Goal: Information Seeking & Learning: Learn about a topic

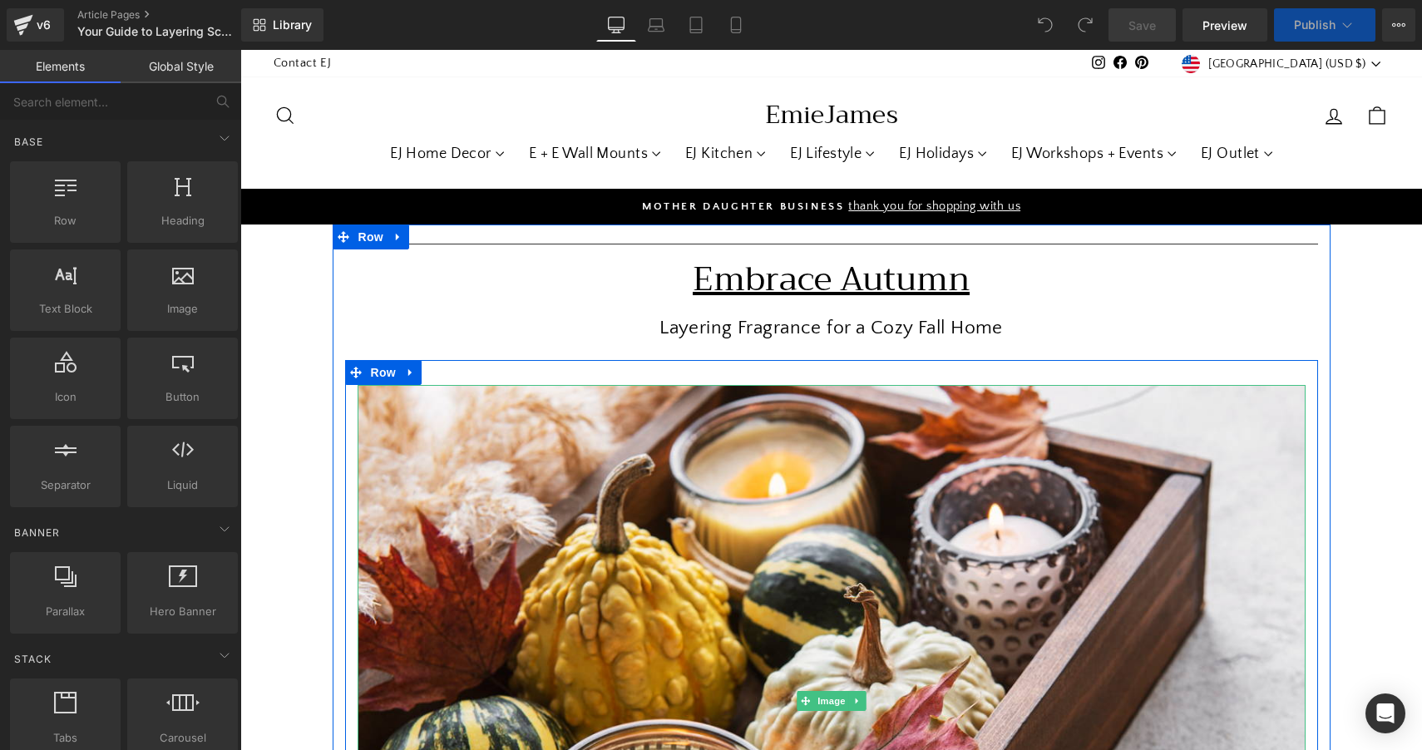
click at [646, 485] on img at bounding box center [832, 701] width 948 height 632
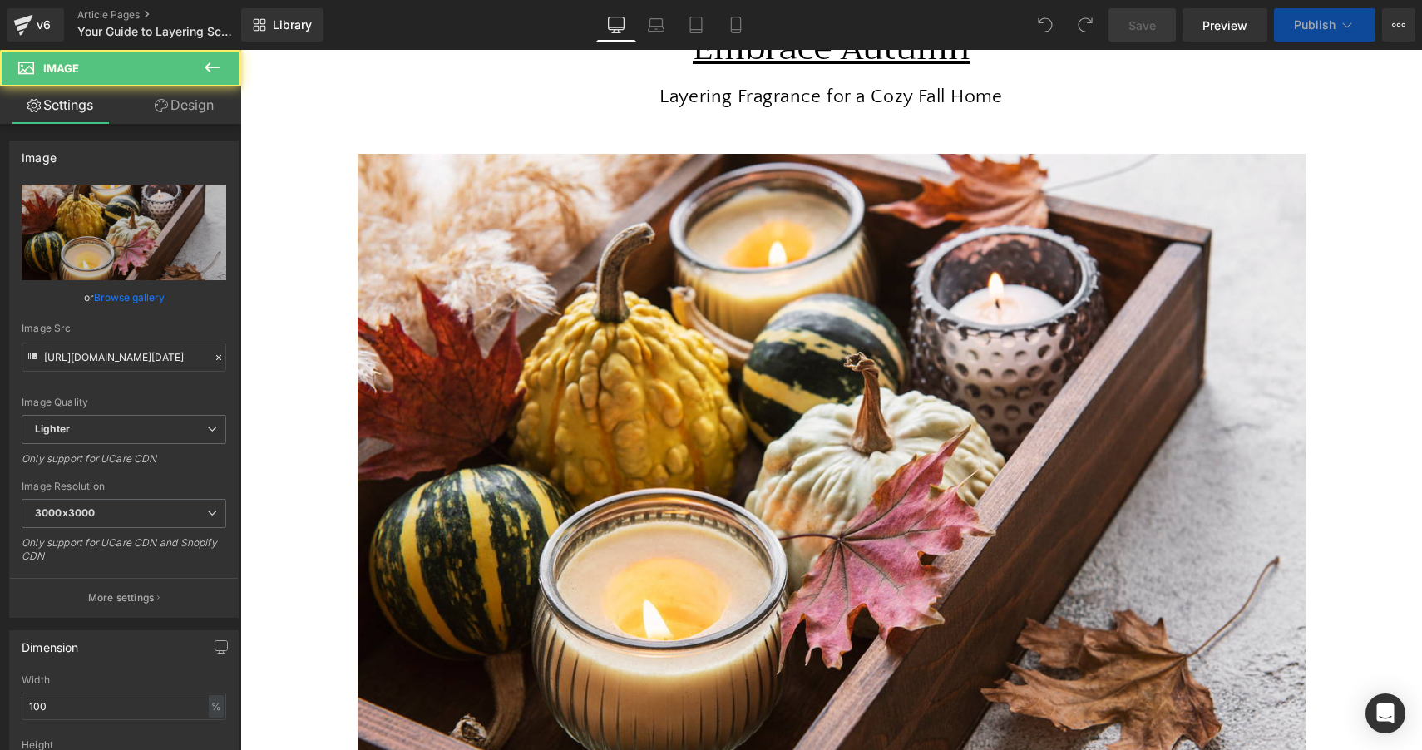
scroll to position [235, 0]
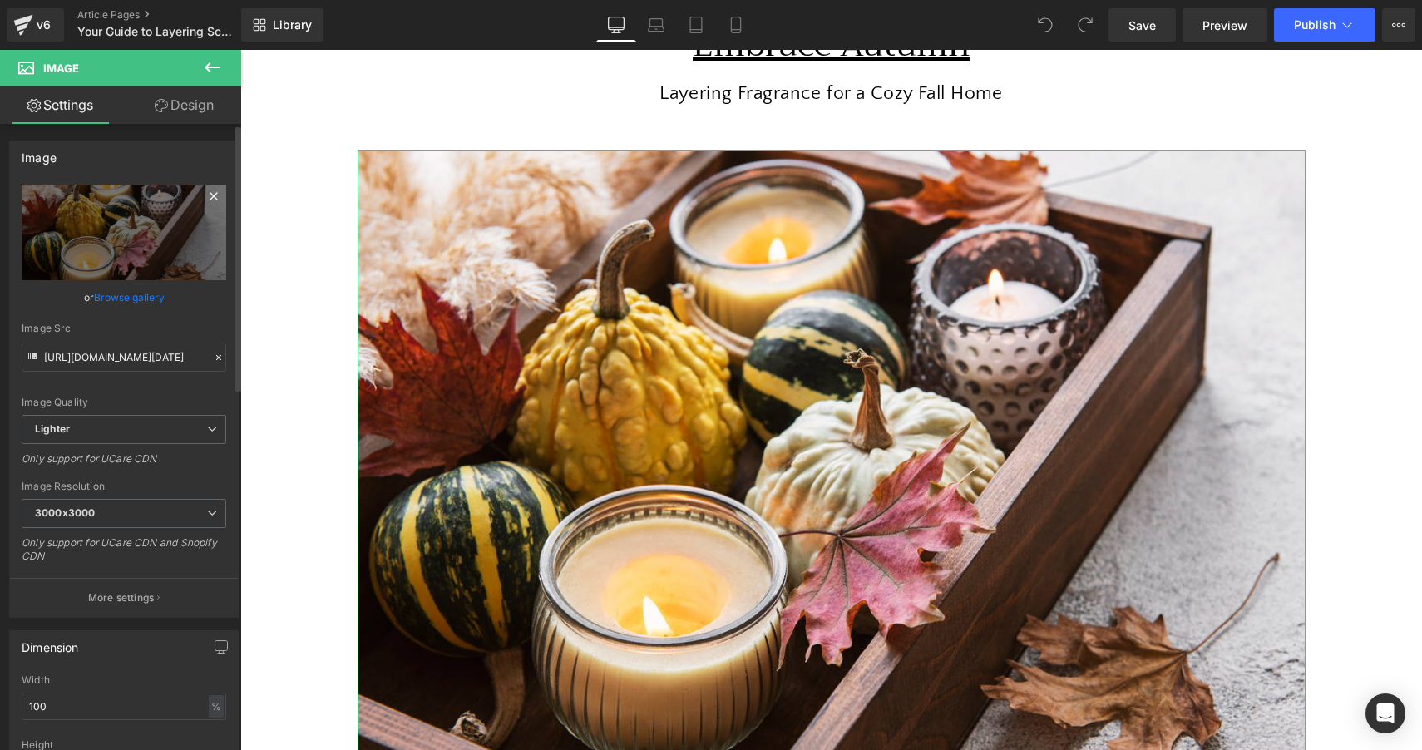
click at [204, 195] on icon at bounding box center [214, 196] width 20 height 20
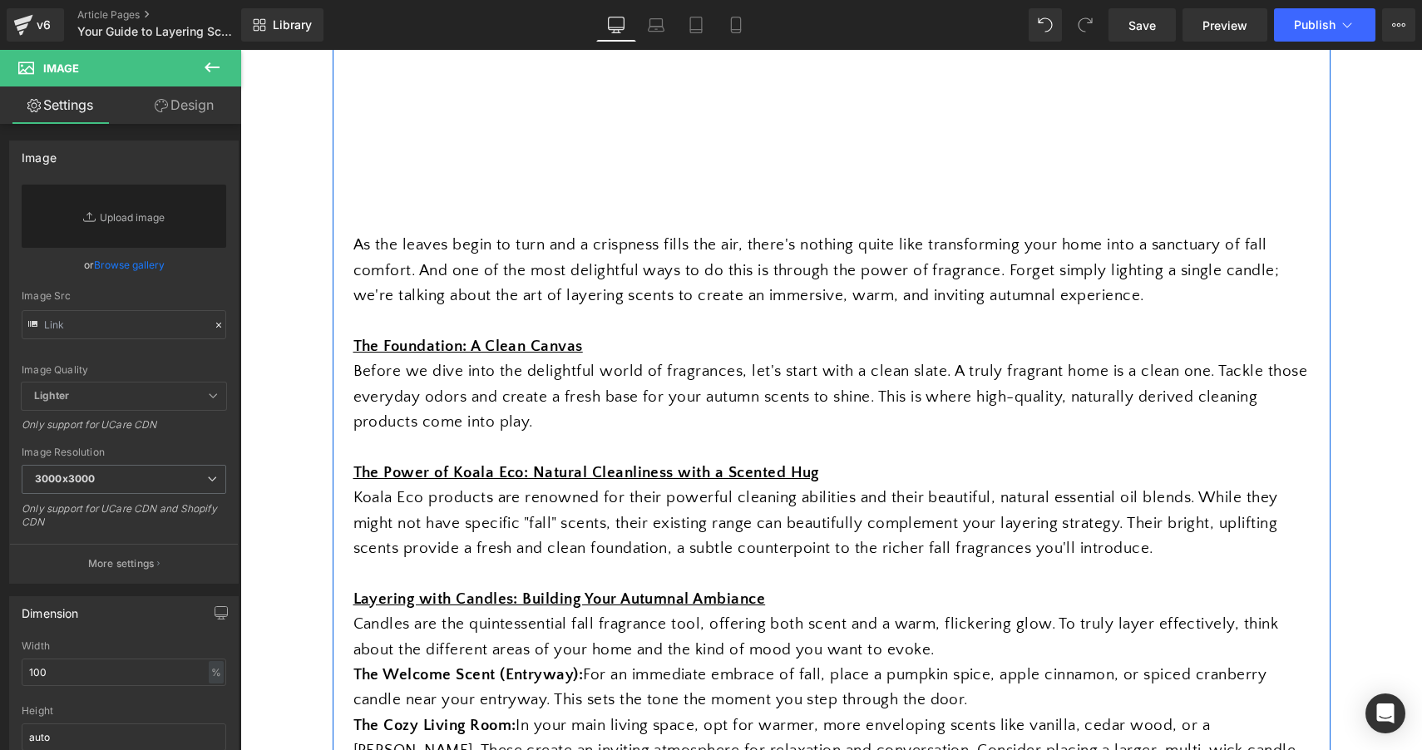
click at [642, 324] on div at bounding box center [831, 321] width 956 height 25
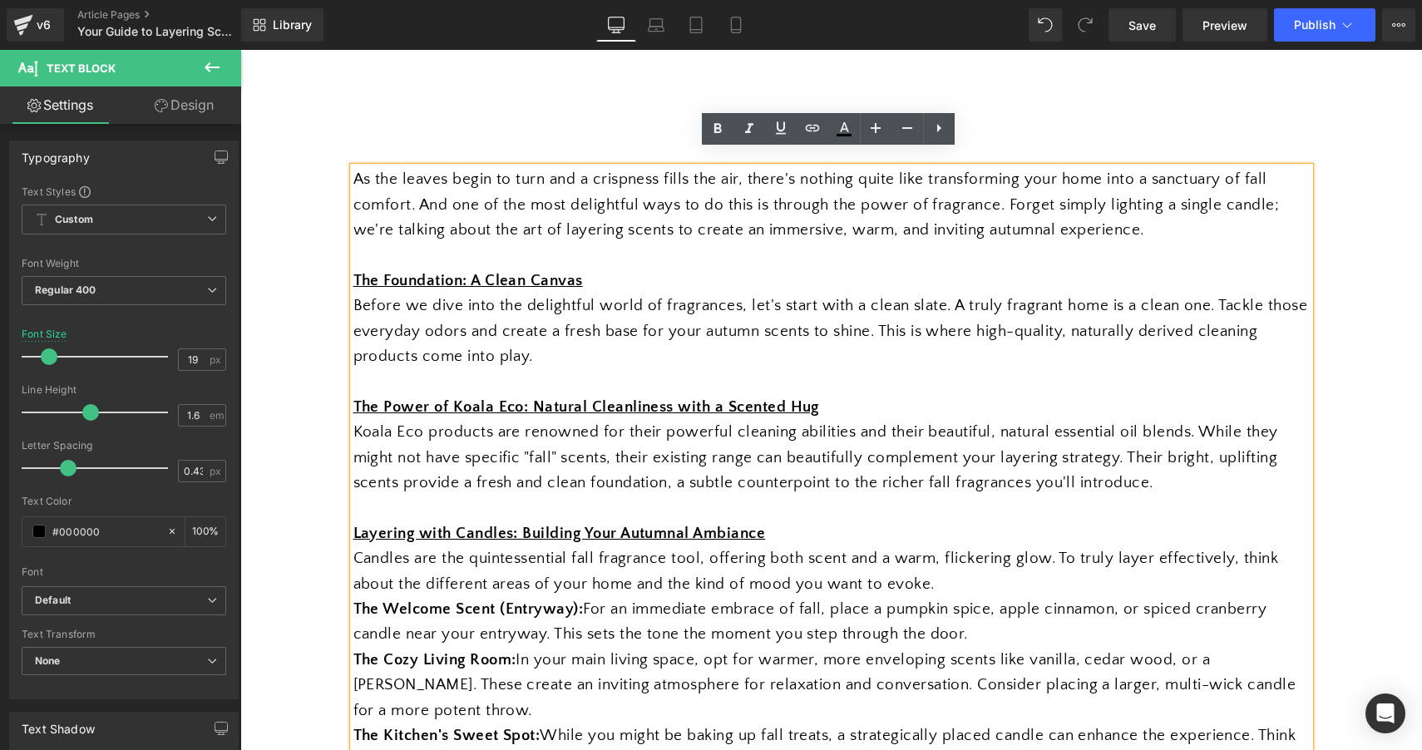
scroll to position [852, 0]
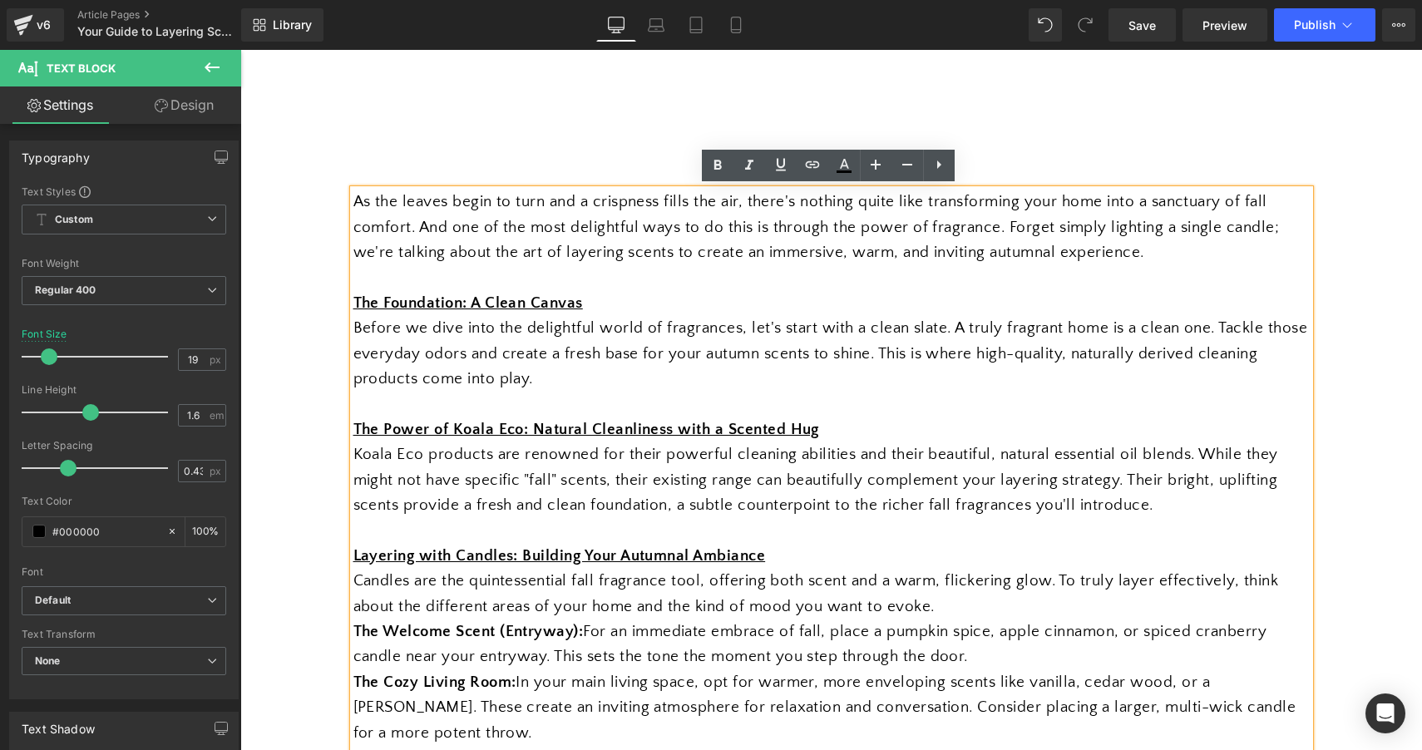
drag, startPoint x: 655, startPoint y: 289, endPoint x: 371, endPoint y: 197, distance: 299.0
click at [371, 197] on div "As the leaves begin to turn and a crispness fills the air, there's nothing quit…" at bounding box center [831, 620] width 956 height 860
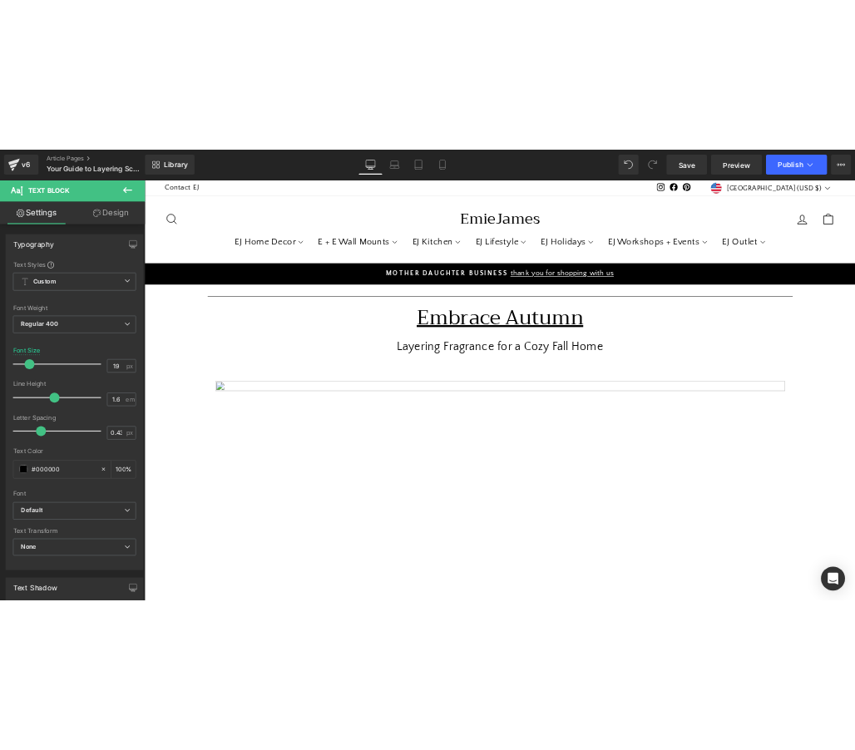
scroll to position [0, 0]
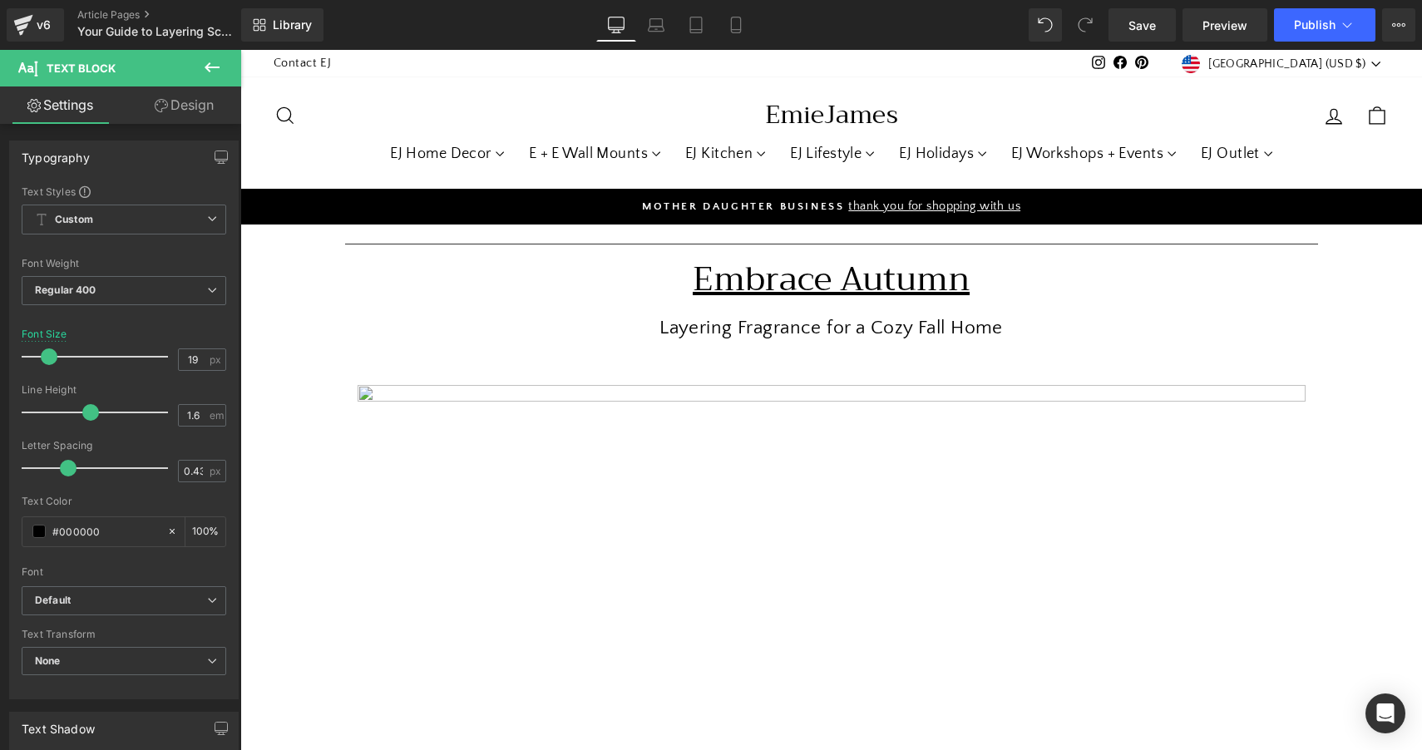
click at [774, 279] on u "Embrace Autumn" at bounding box center [831, 278] width 277 height 57
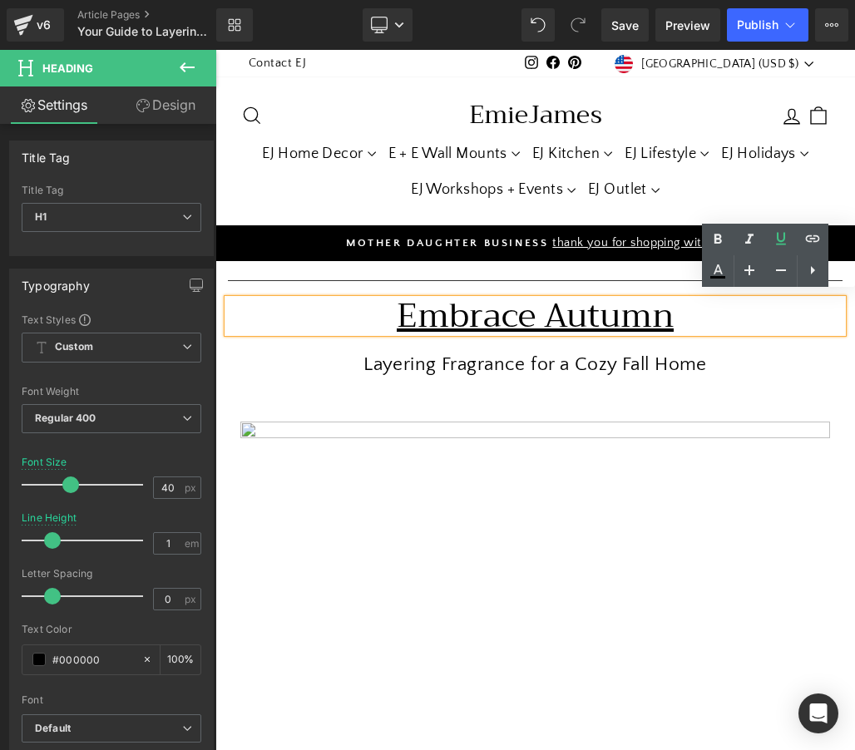
click at [558, 287] on u "Embrace Autumn" at bounding box center [535, 315] width 277 height 57
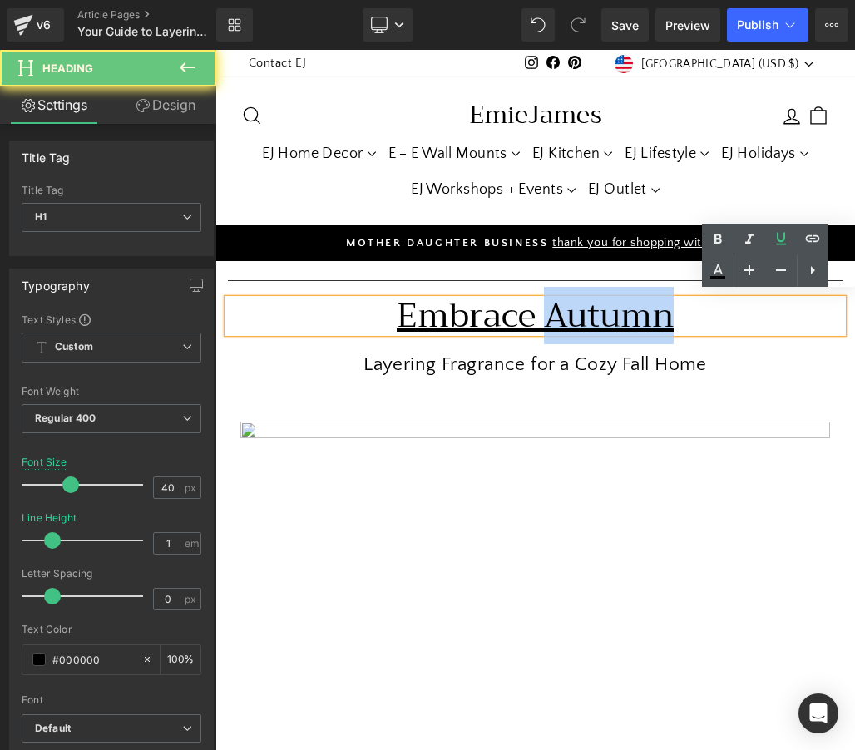
click at [558, 287] on u "Embrace Autumn" at bounding box center [535, 315] width 277 height 57
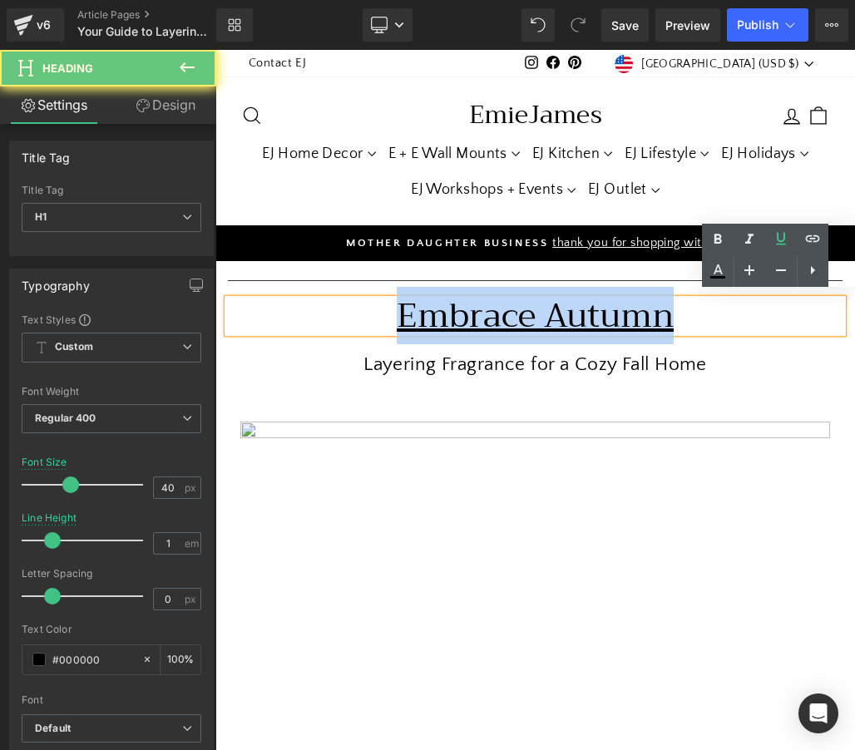
click at [558, 287] on u "Embrace Autumn" at bounding box center [535, 315] width 277 height 57
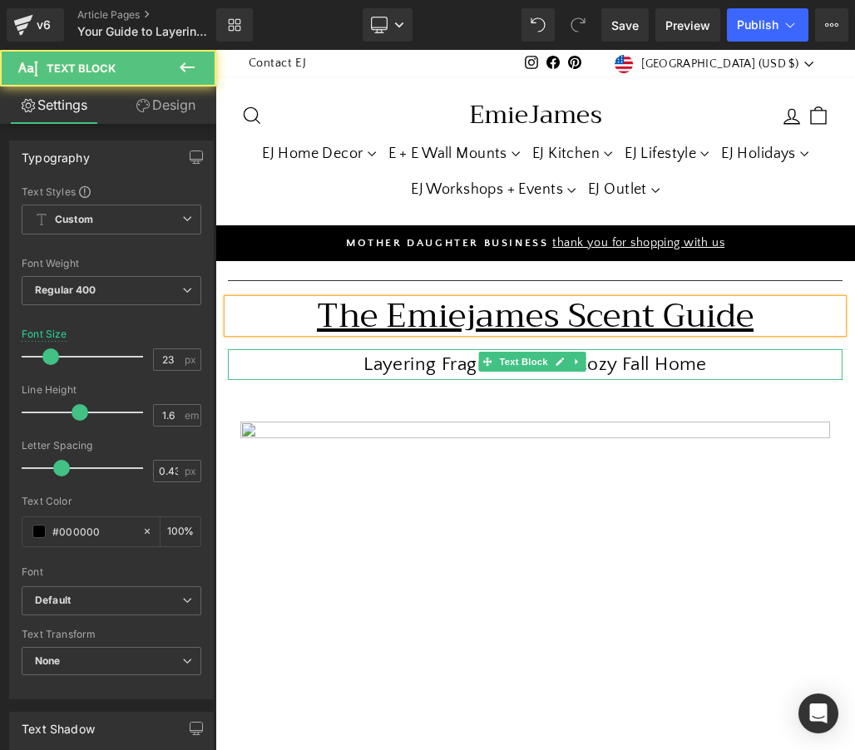
click at [661, 349] on p "Layering Fragrance for a Cozy Fall Home" at bounding box center [535, 364] width 615 height 31
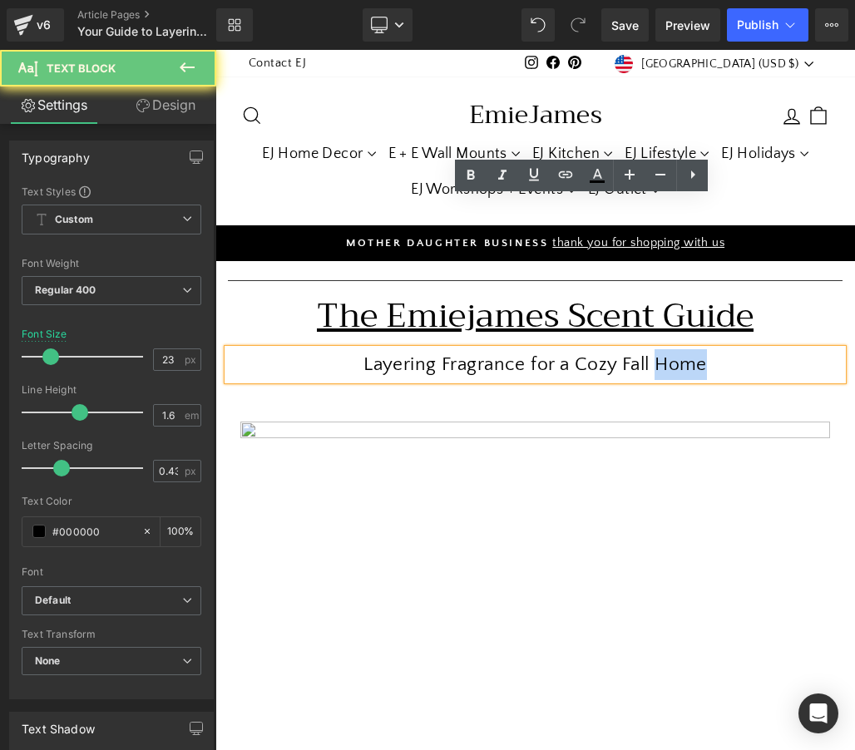
click at [661, 349] on p "Layering Fragrance for a Cozy Fall Home" at bounding box center [535, 364] width 615 height 31
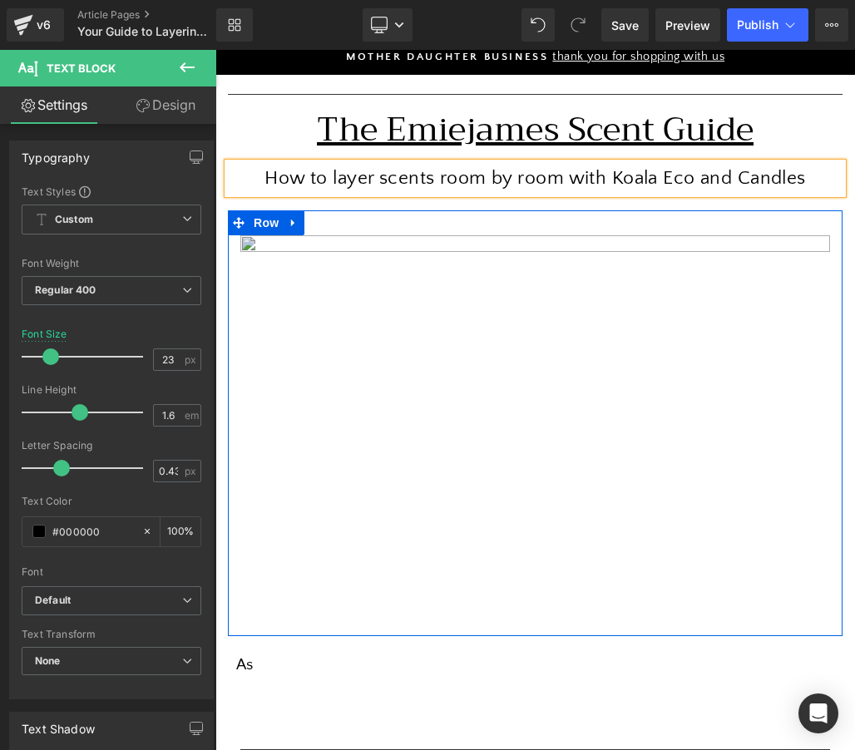
scroll to position [251, 0]
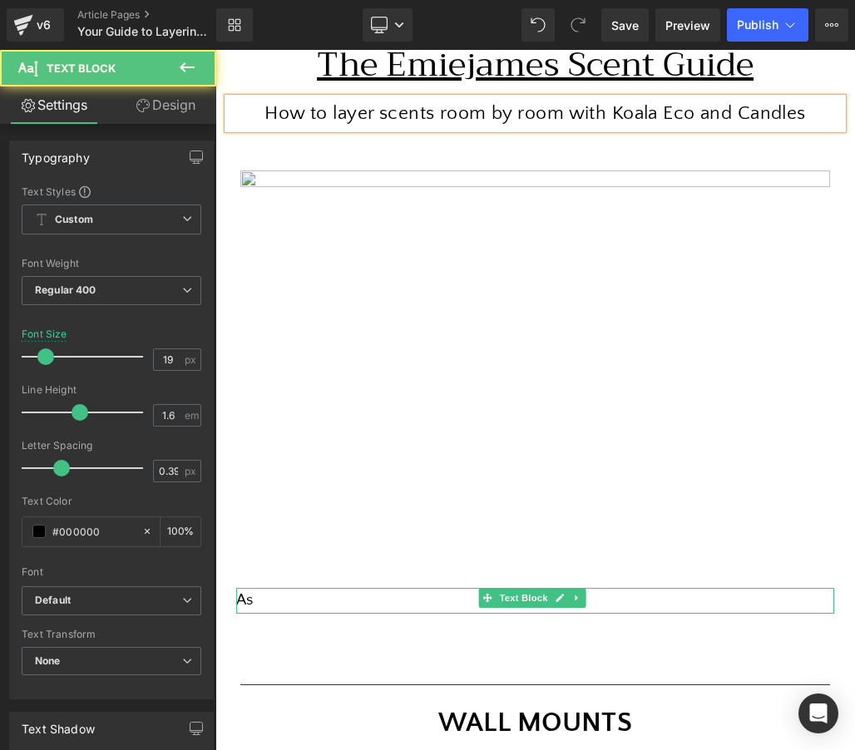
click at [262, 588] on div "As" at bounding box center [535, 600] width 598 height 25
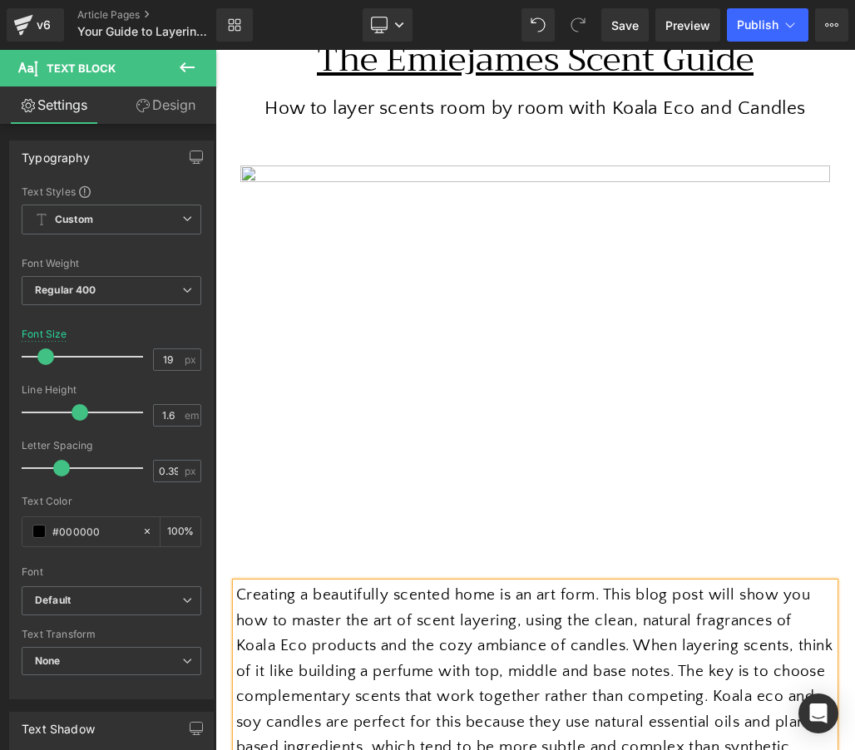
scroll to position [616, 0]
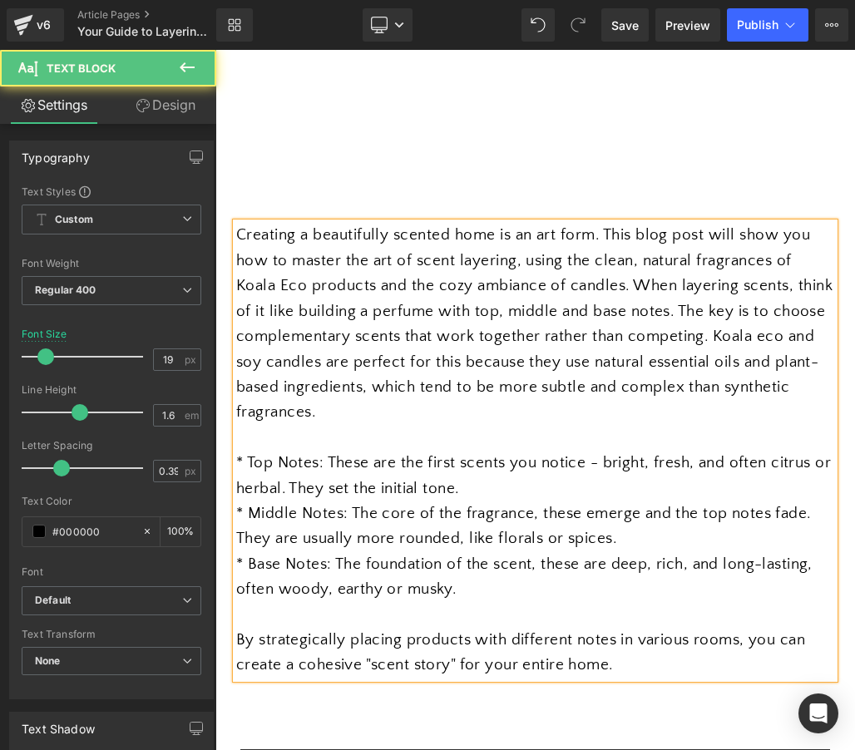
click at [477, 628] on div "By strategically placing products with different notes in various rooms, you ca…" at bounding box center [535, 653] width 598 height 51
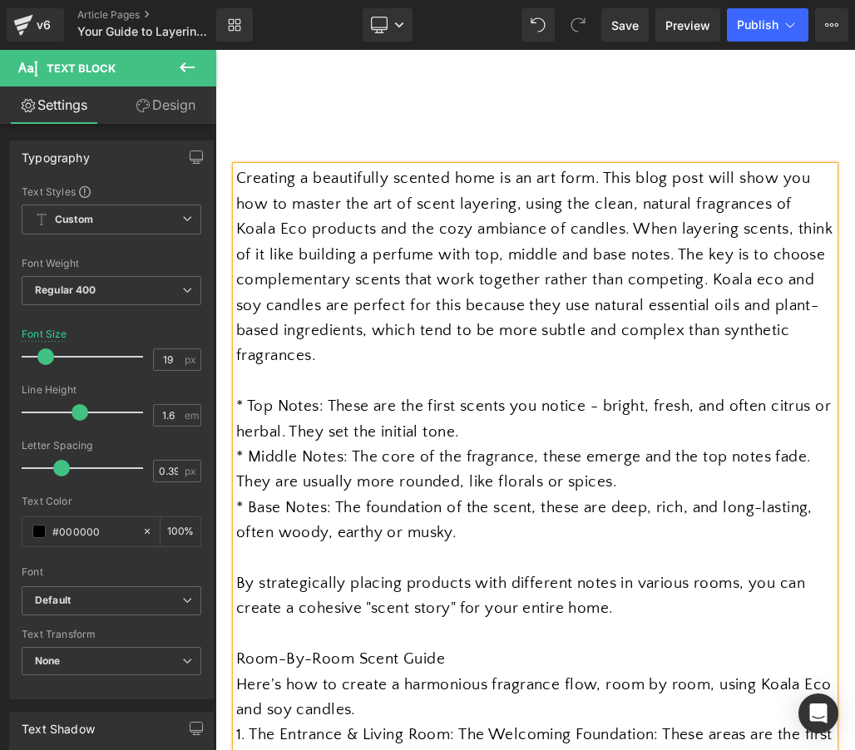
scroll to position [674, 0]
drag, startPoint x: 633, startPoint y: 510, endPoint x: 422, endPoint y: 503, distance: 210.5
drag, startPoint x: 427, startPoint y: 507, endPoint x: 314, endPoint y: 506, distance: 113.1
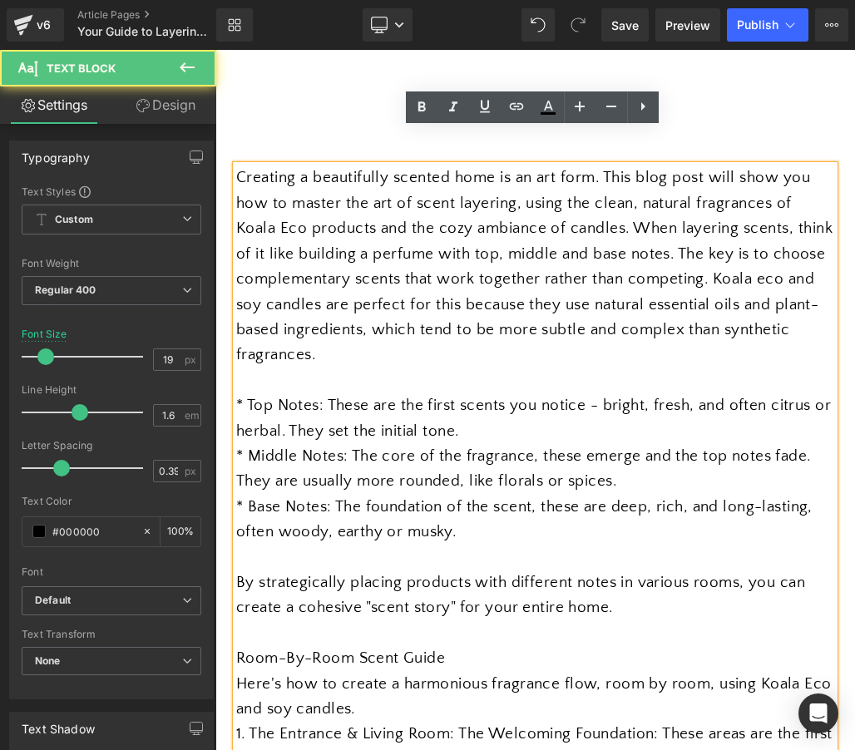
drag, startPoint x: 427, startPoint y: 506, endPoint x: 314, endPoint y: 503, distance: 113.1
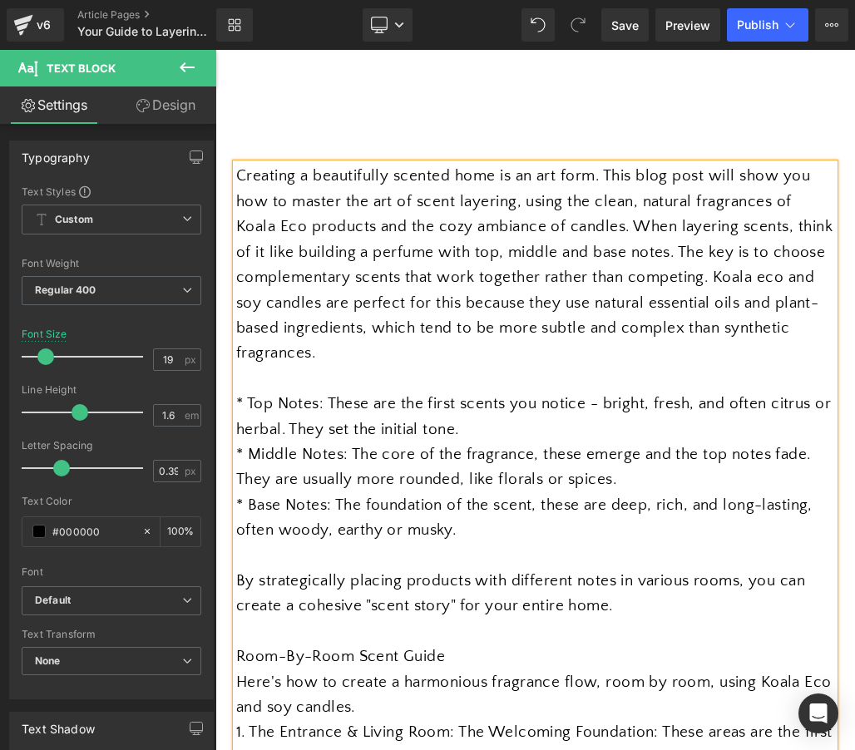
scroll to position [1039, 0]
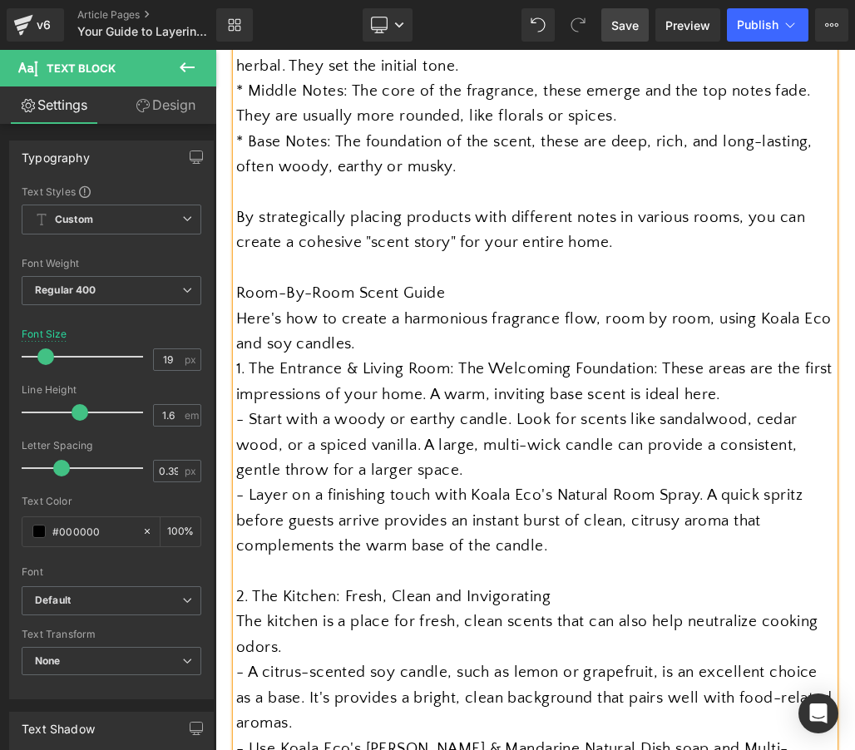
click at [634, 21] on span "Save" at bounding box center [624, 25] width 27 height 17
